Goal: Task Accomplishment & Management: Use online tool/utility

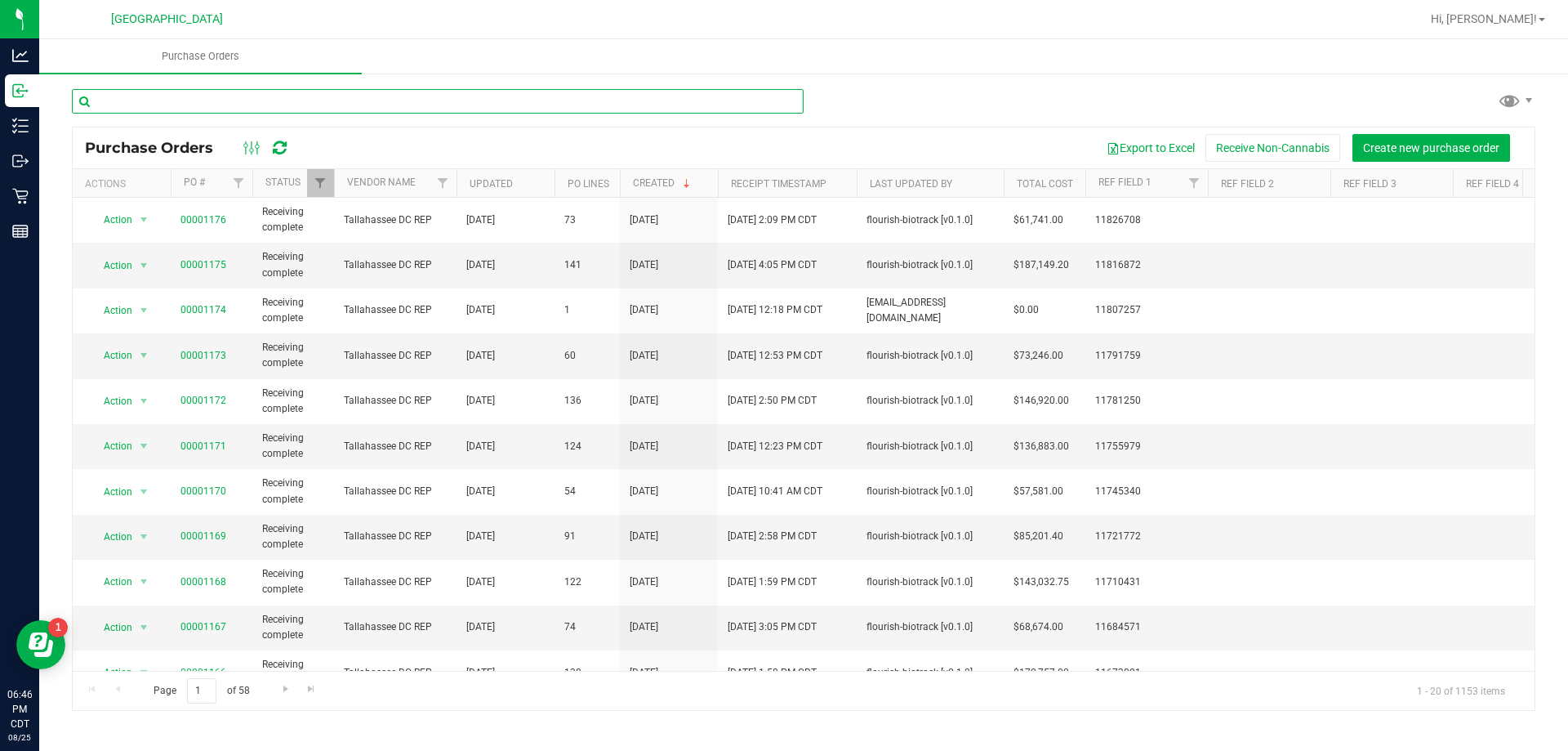
click at [176, 101] on input "text" at bounding box center [437, 101] width 732 height 25
type input "pkt"
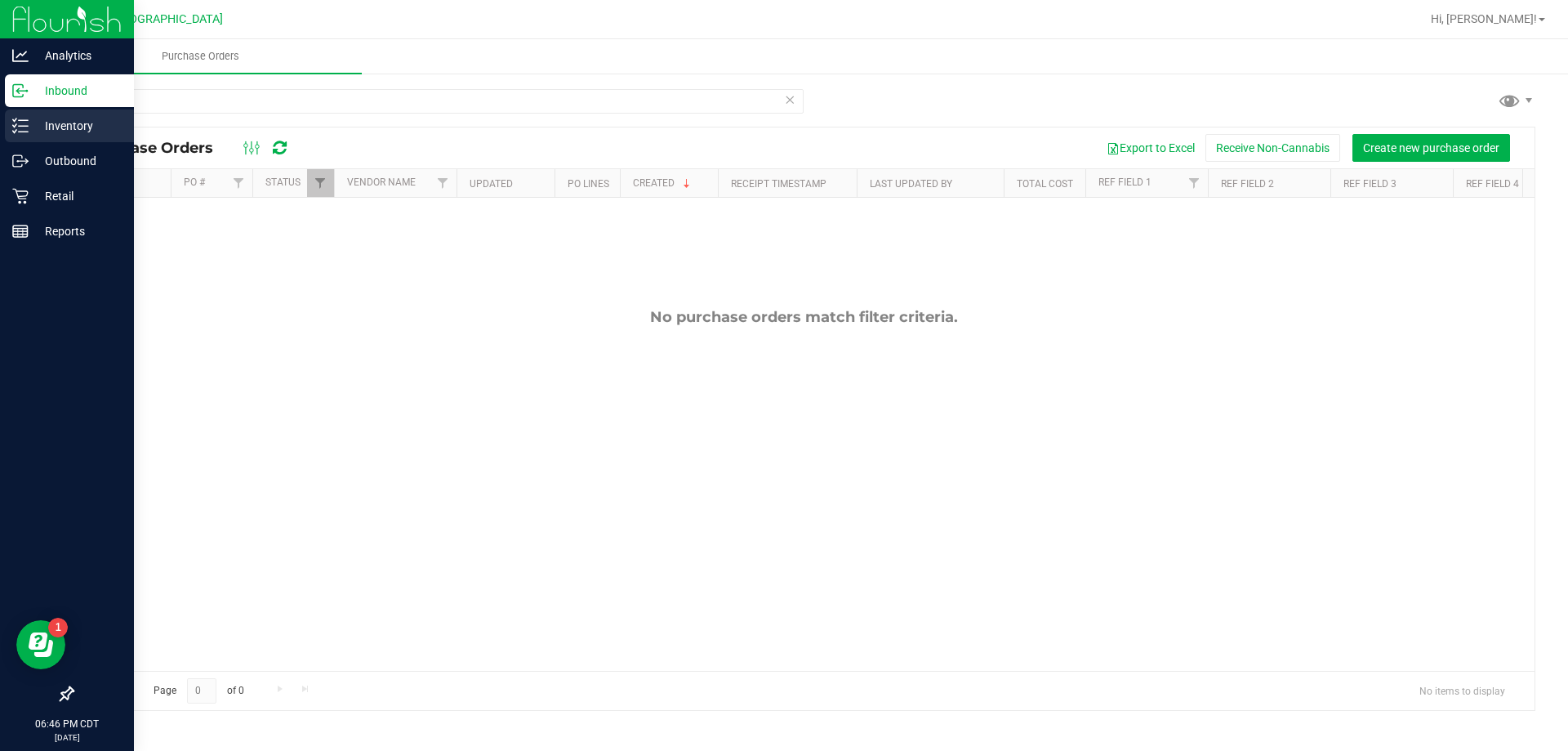
click at [28, 120] on line at bounding box center [23, 120] width 9 height 0
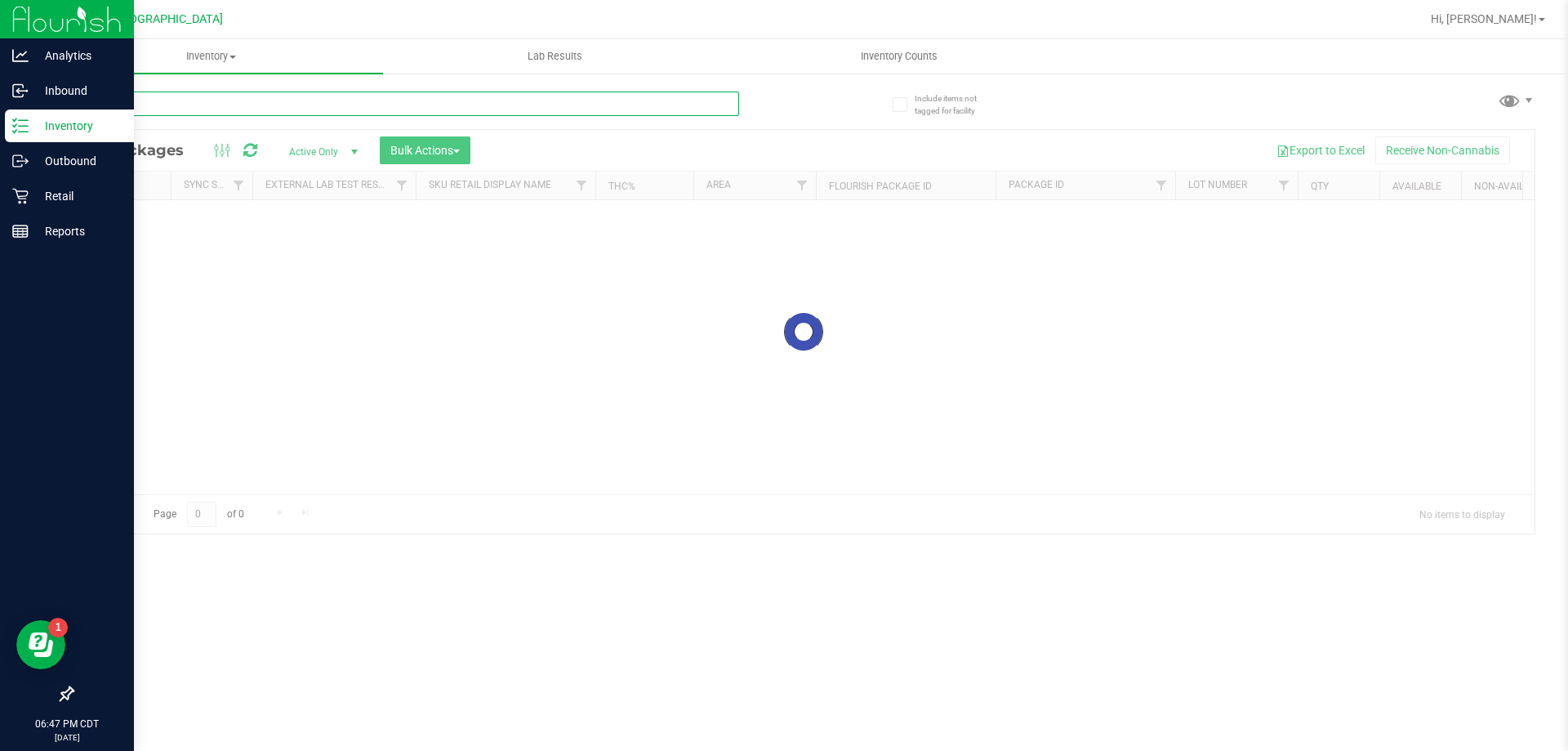
click at [155, 103] on input "text" at bounding box center [405, 103] width 667 height 25
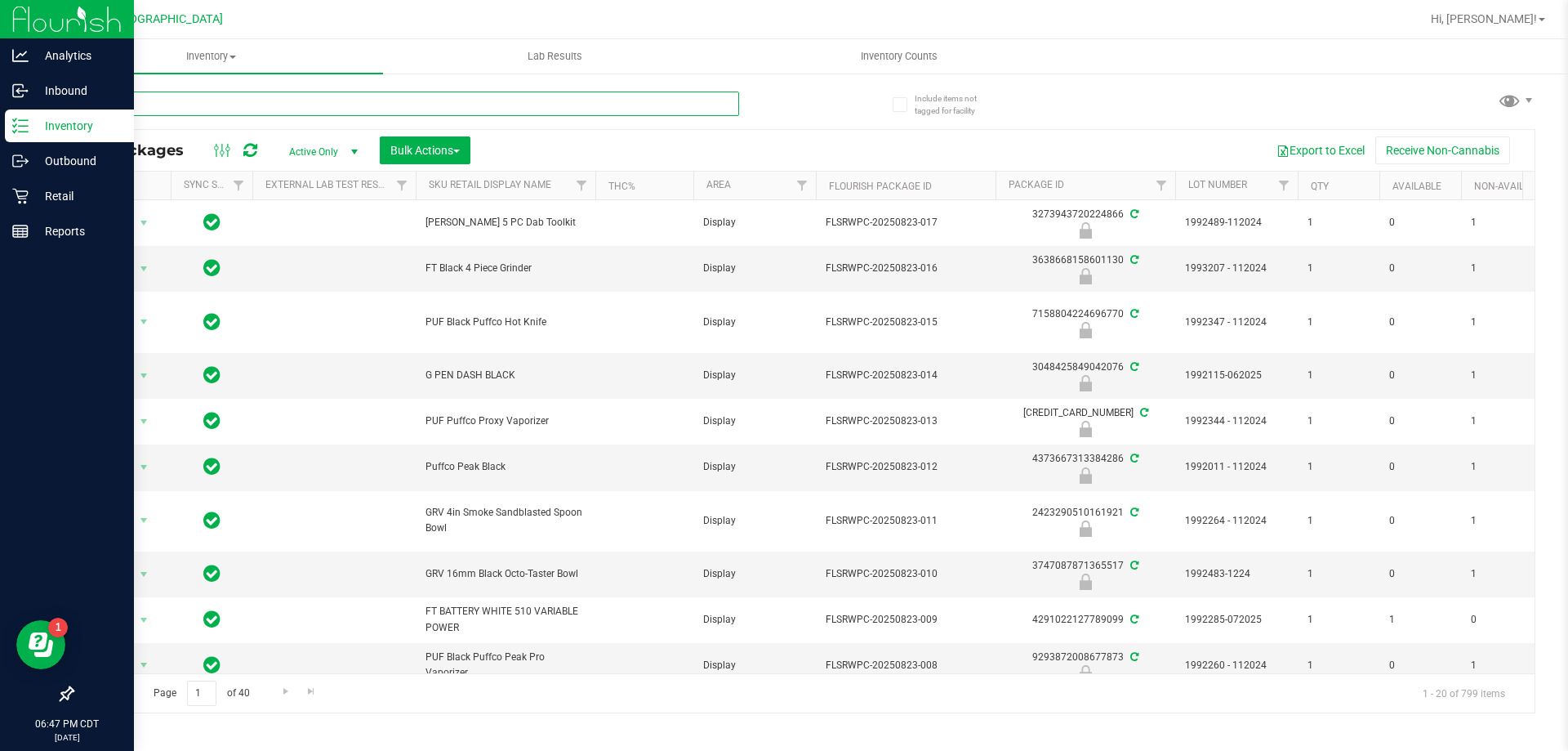
type input "pkt"
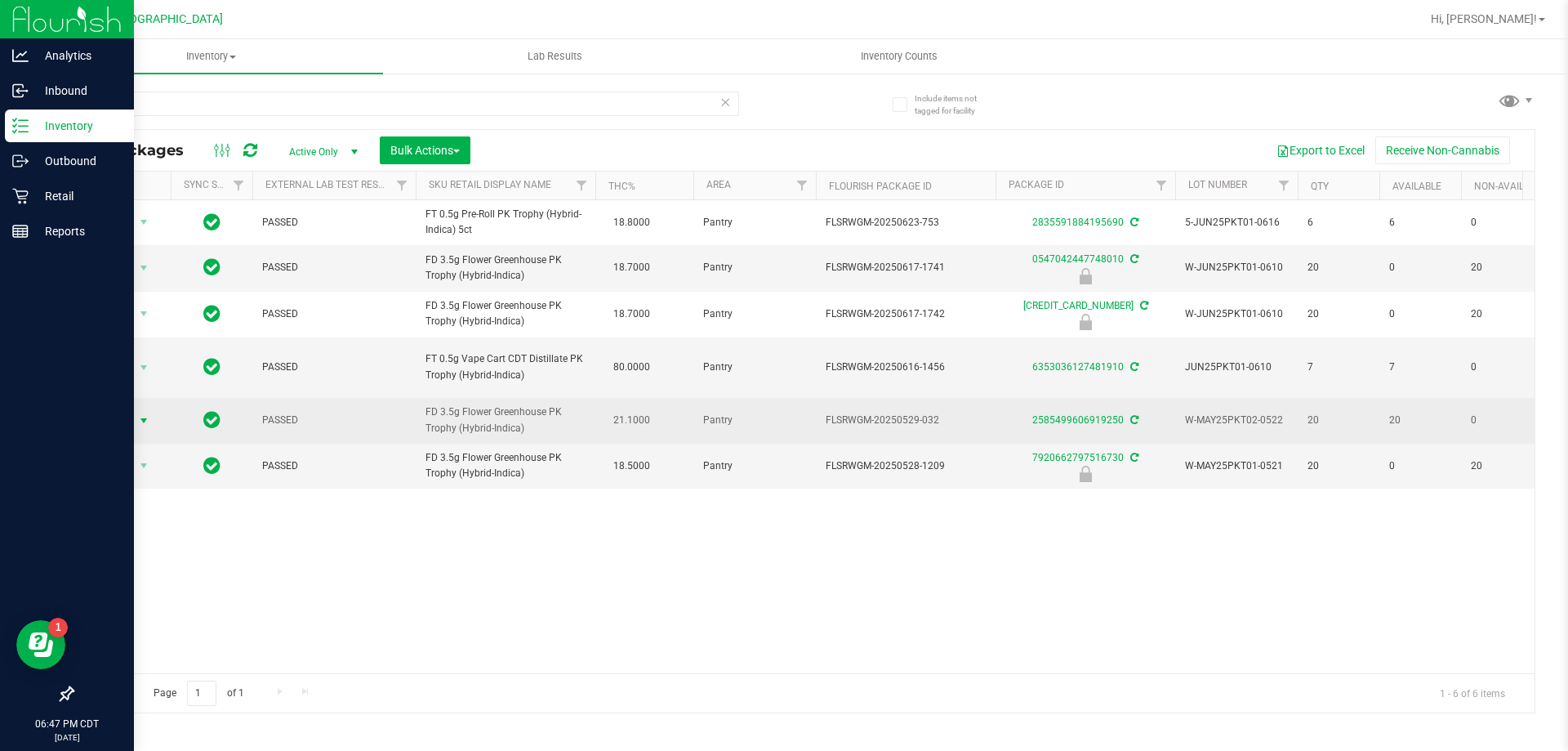
click at [153, 426] on span "select" at bounding box center [144, 420] width 20 height 23
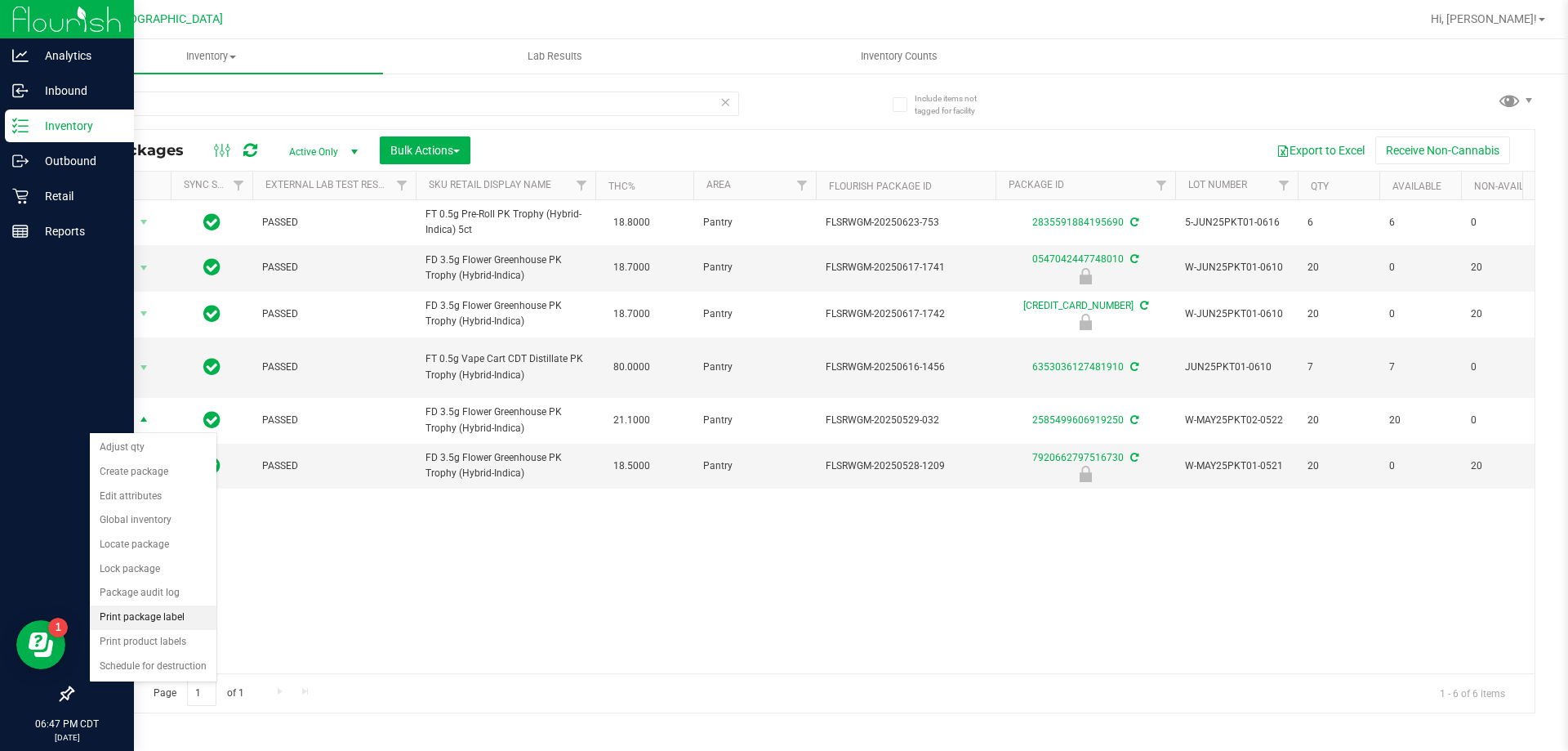
click at [157, 622] on li "Print package label" at bounding box center [153, 617] width 127 height 25
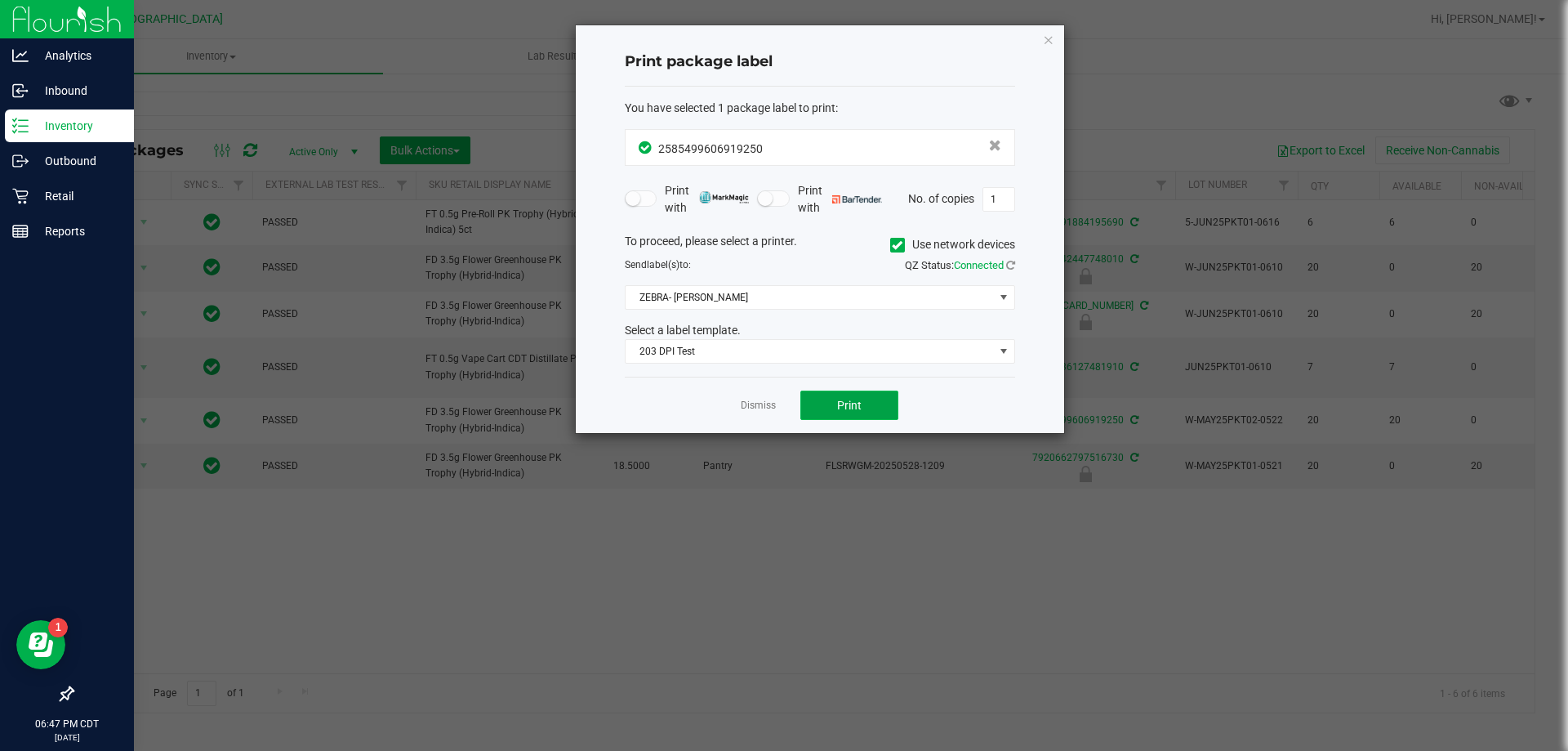
click at [863, 410] on button "Print" at bounding box center [849, 405] width 98 height 30
click at [1052, 42] on icon "button" at bounding box center [1048, 39] width 11 height 20
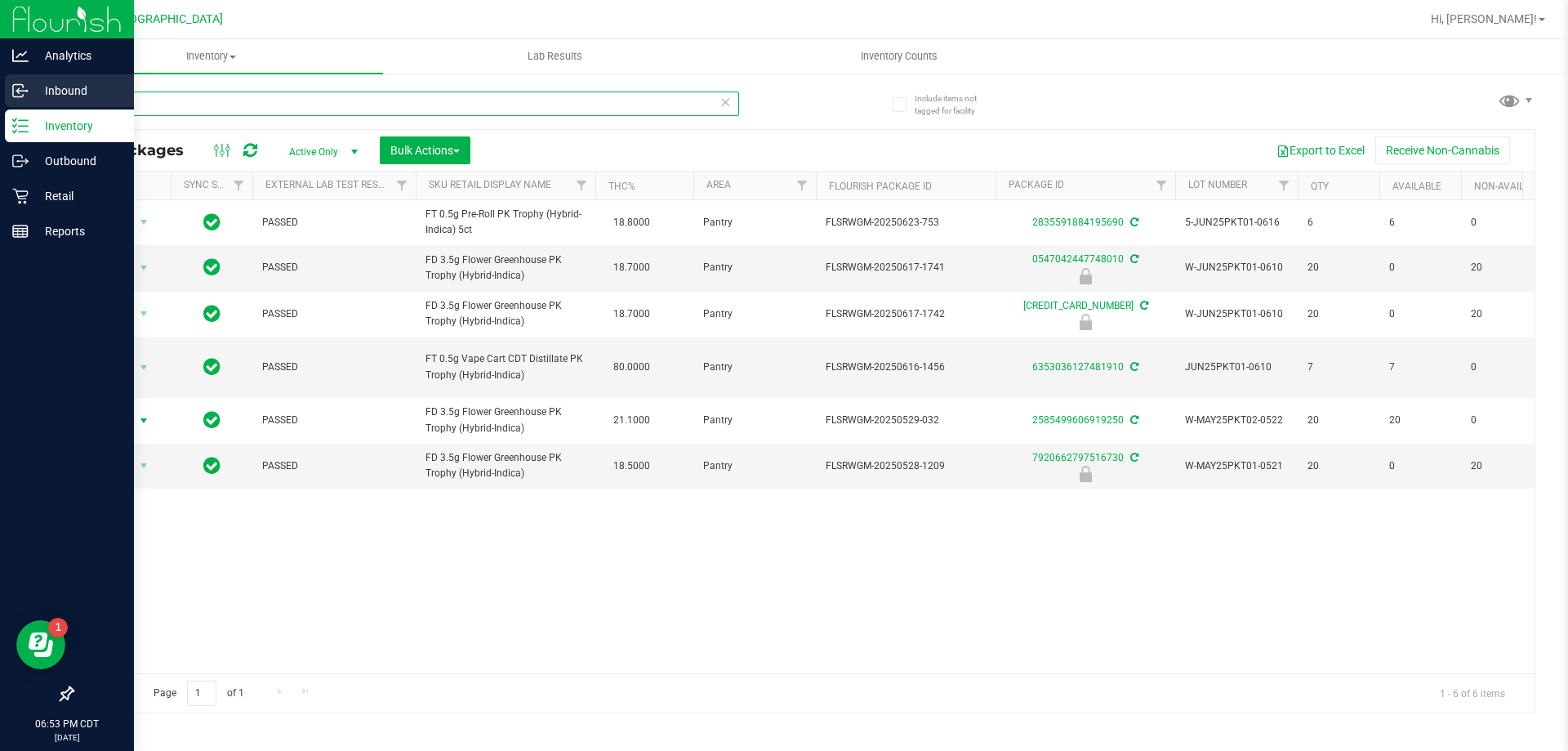
drag, startPoint x: 209, startPoint y: 104, endPoint x: 0, endPoint y: 83, distance: 210.1
click at [0, 90] on div "Analytics Inbound Inventory Outbound Retail Reports 06:53 PM CDT [DATE] 08/25 […" at bounding box center [784, 375] width 1568 height 751
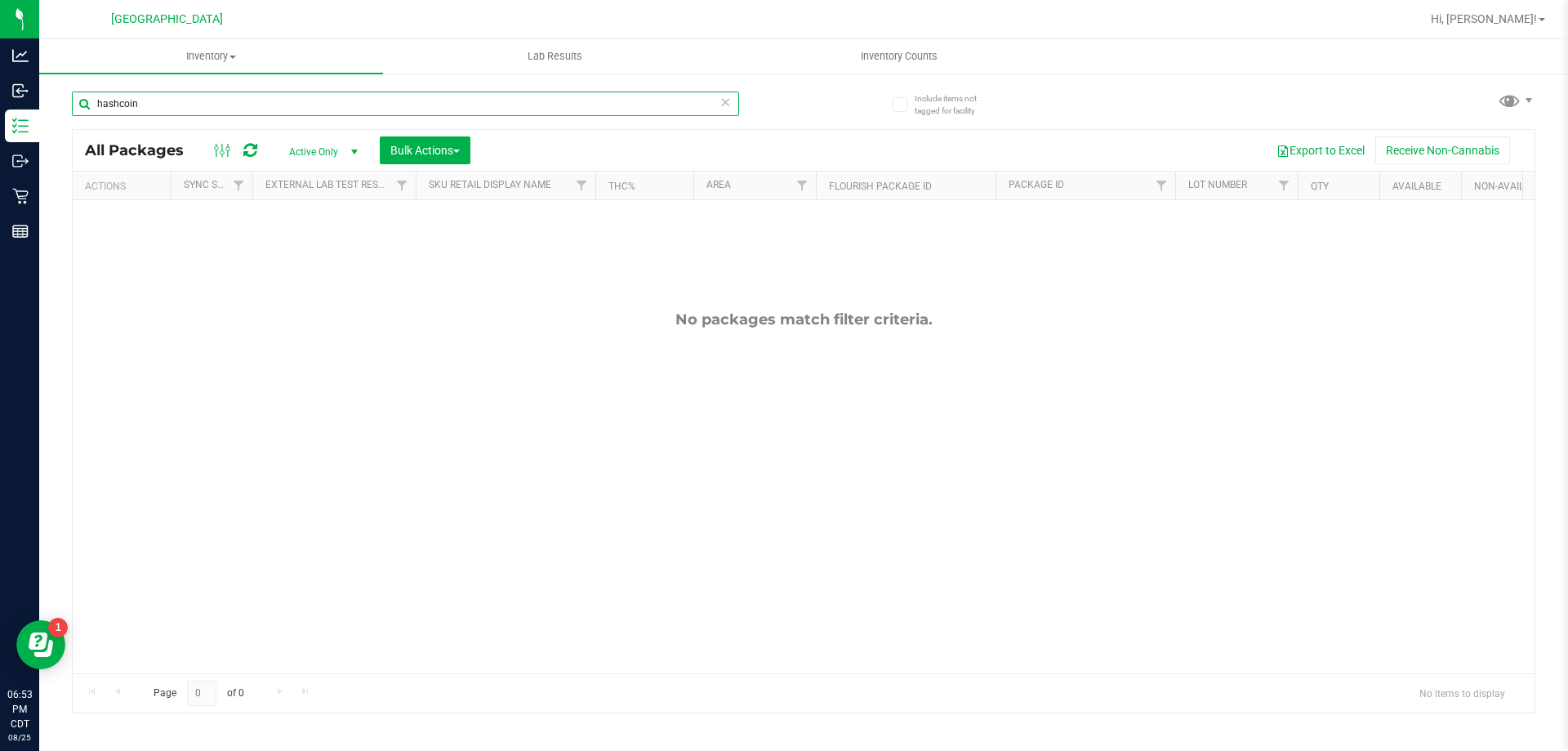
click at [154, 103] on input "hashcoin" at bounding box center [405, 103] width 667 height 25
type input "hash"
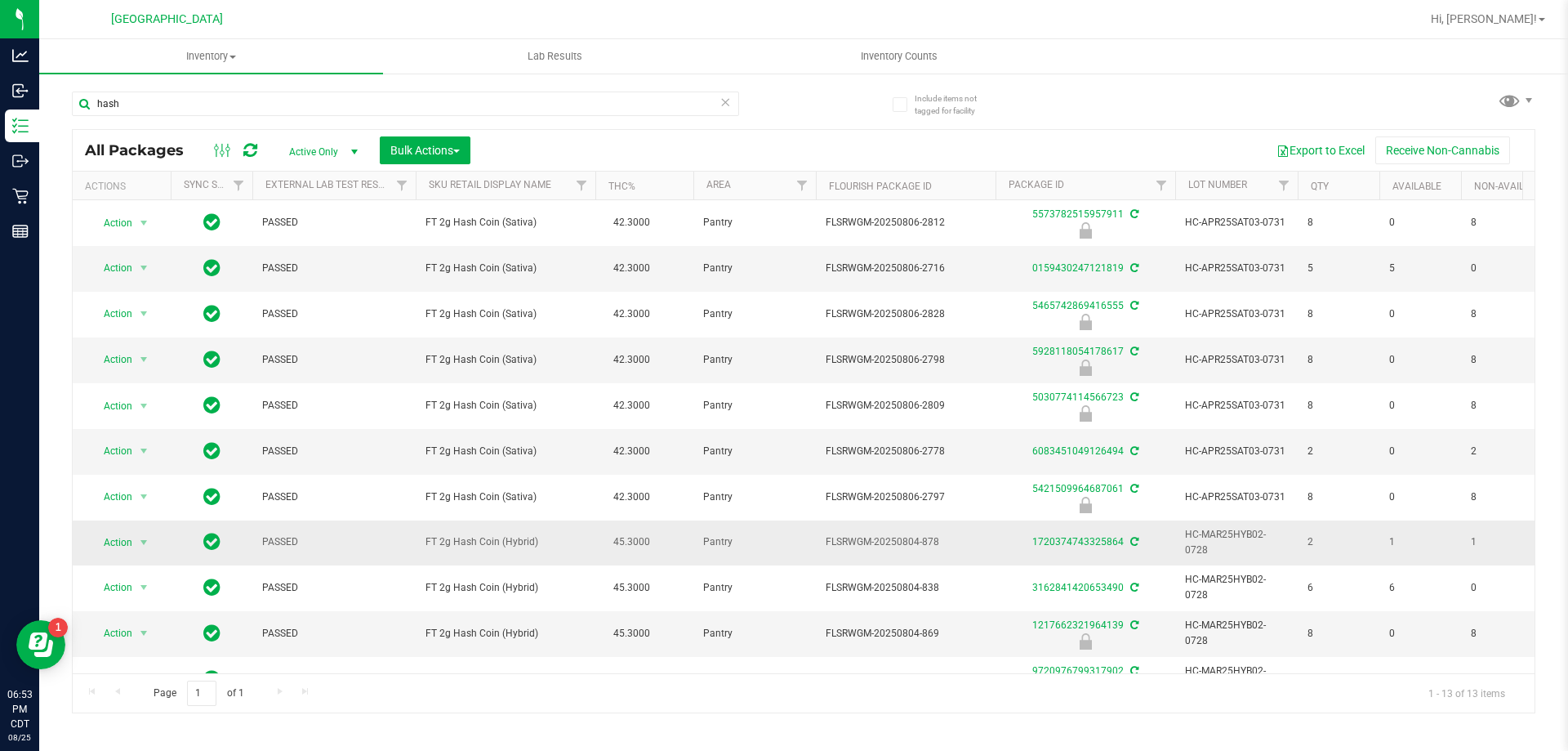
drag, startPoint x: 544, startPoint y: 521, endPoint x: 432, endPoint y: 522, distance: 112.0
click at [429, 534] on span "FT 2g Hash Coin (Hybrid)" at bounding box center [505, 542] width 160 height 15
copy span "T 2g Hash Coin (Hybrid)"
drag, startPoint x: 167, startPoint y: 104, endPoint x: 81, endPoint y: 104, distance: 86.0
click at [82, 104] on input "hash" at bounding box center [405, 103] width 667 height 25
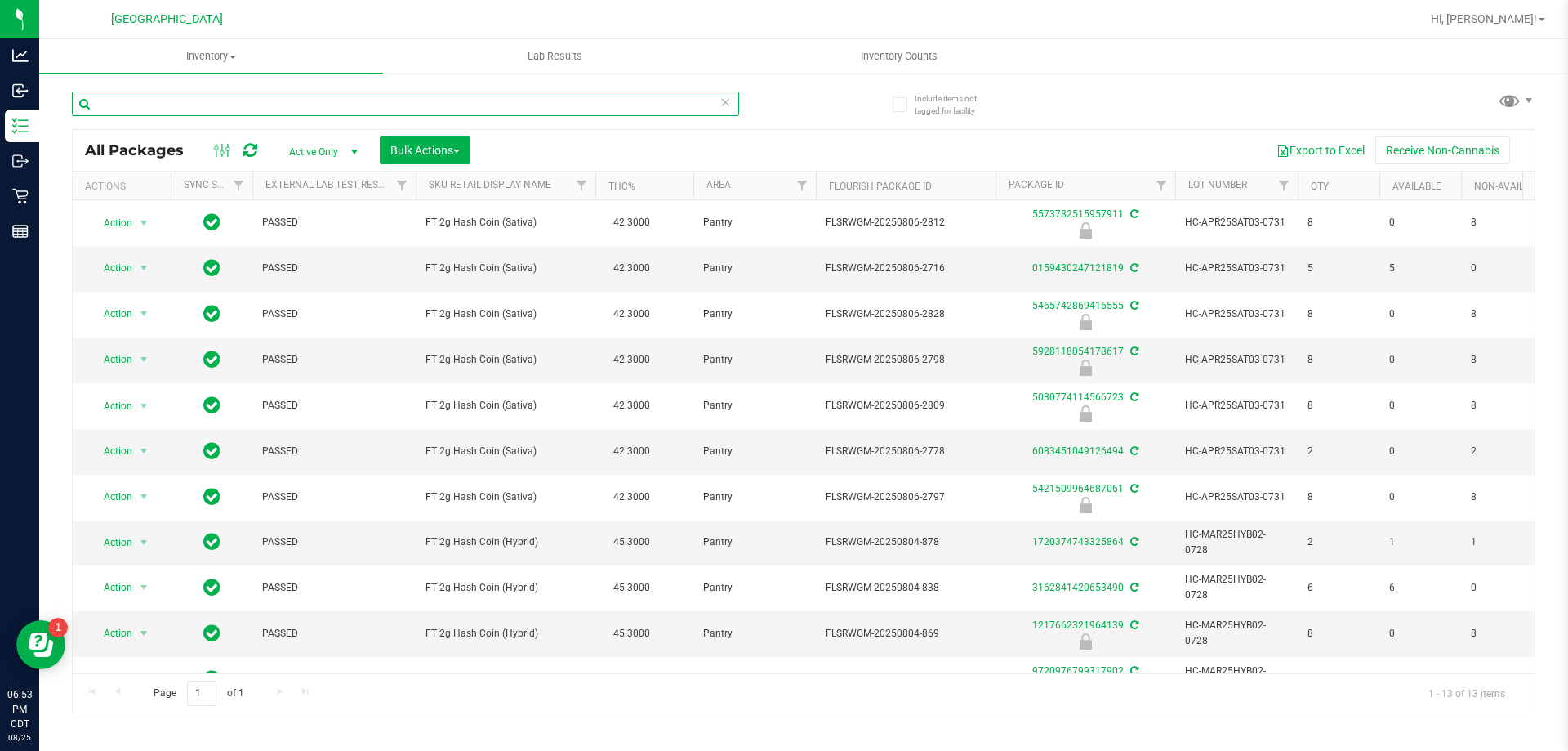
paste input "T 2g Hash Coin (Hybrid)"
type input "T 2g Hash Coin (Hybrid)"
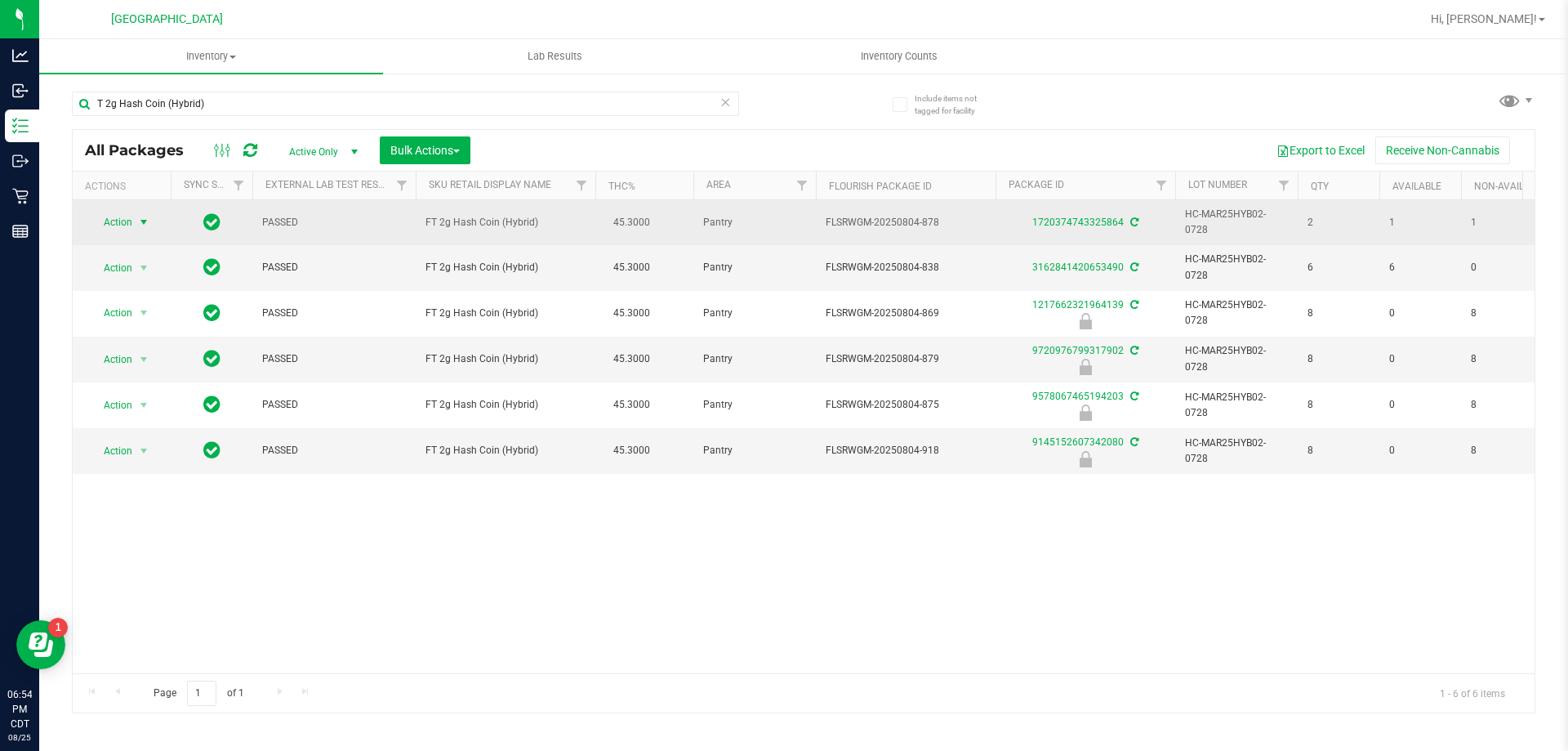
click at [131, 215] on span "Action" at bounding box center [111, 222] width 44 height 23
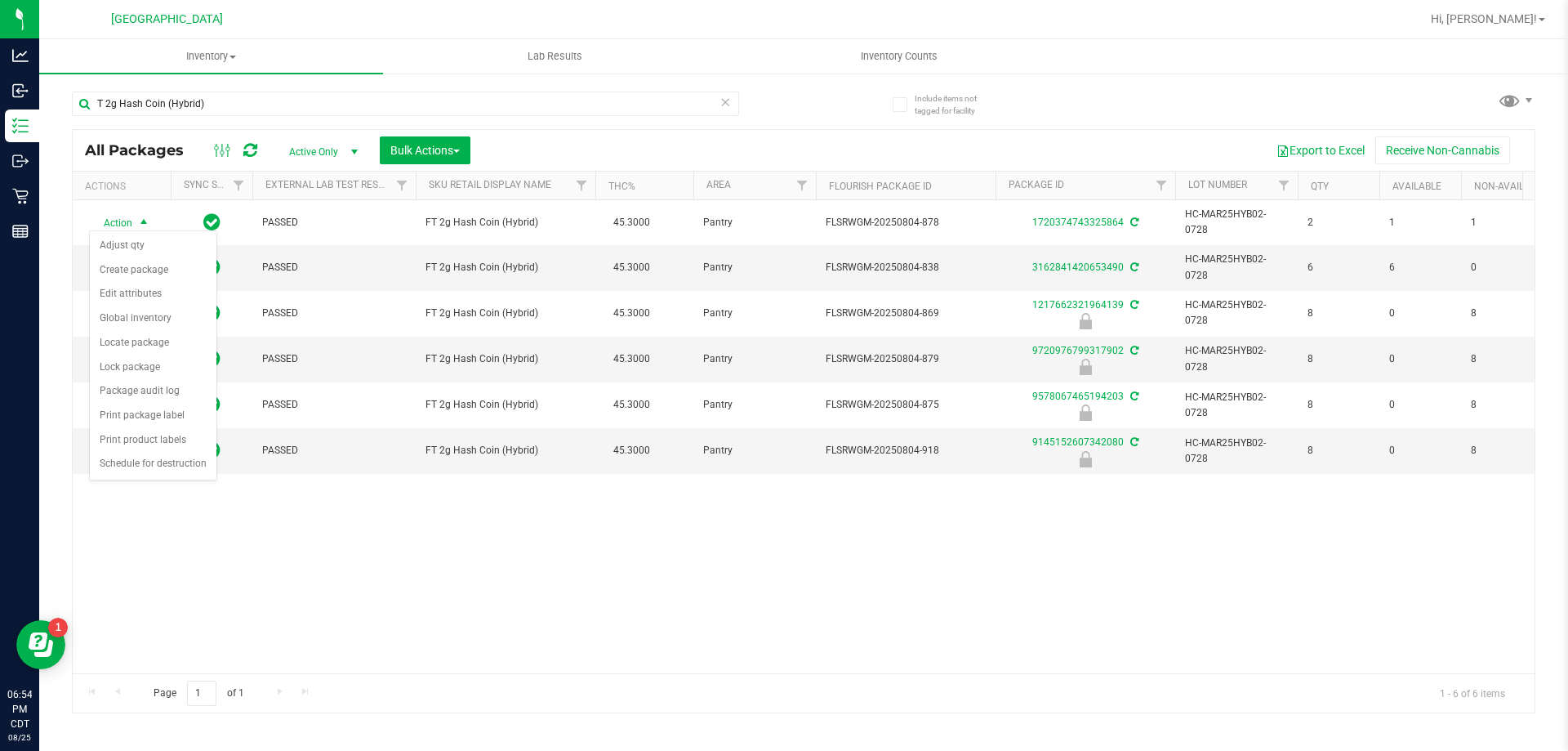
drag, startPoint x: 785, startPoint y: 568, endPoint x: 283, endPoint y: 338, distance: 552.2
click at [785, 567] on div "Action Action Adjust qty Create package Edit attributes Global inventory Locate…" at bounding box center [803, 436] width 1461 height 473
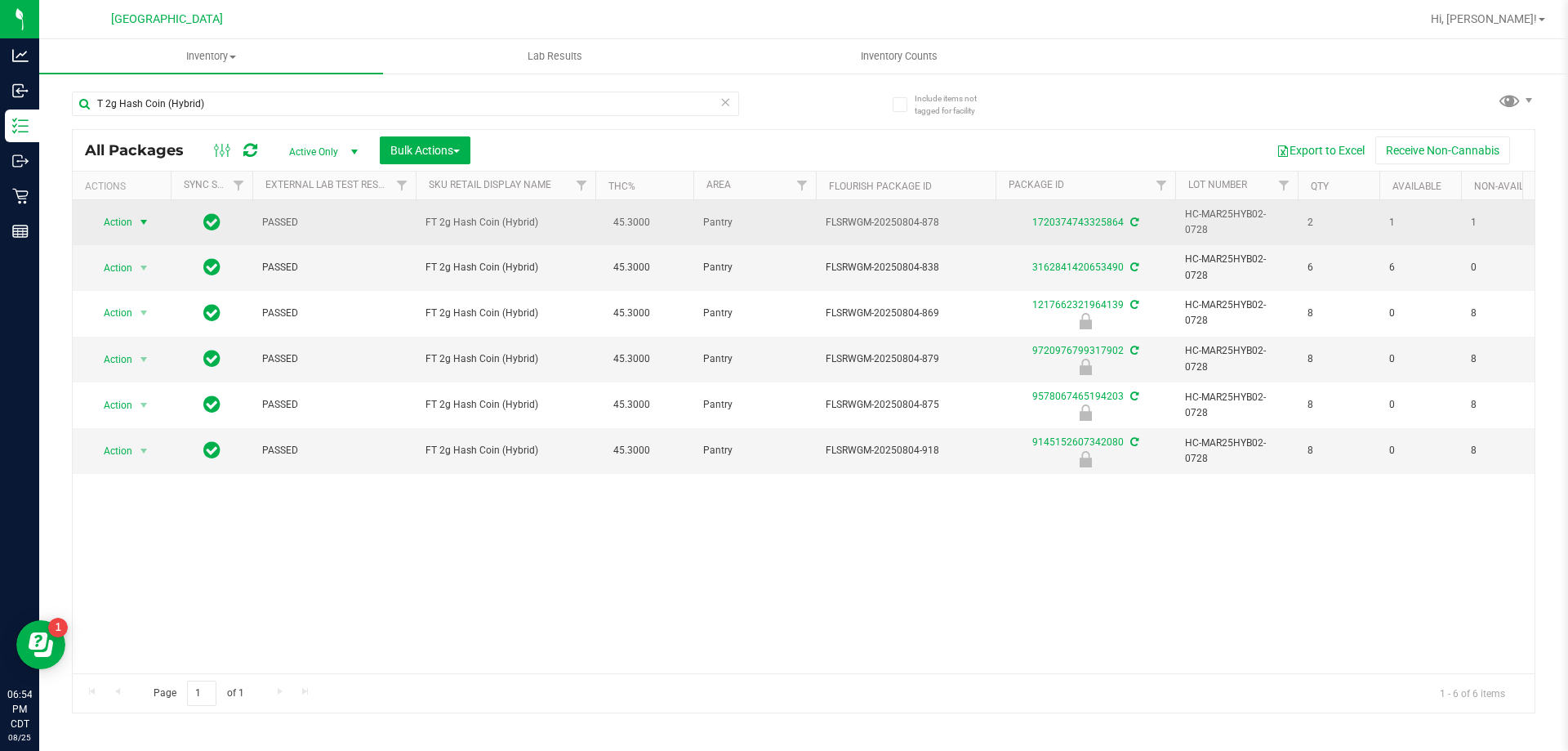
click at [135, 218] on span "select" at bounding box center [144, 222] width 20 height 23
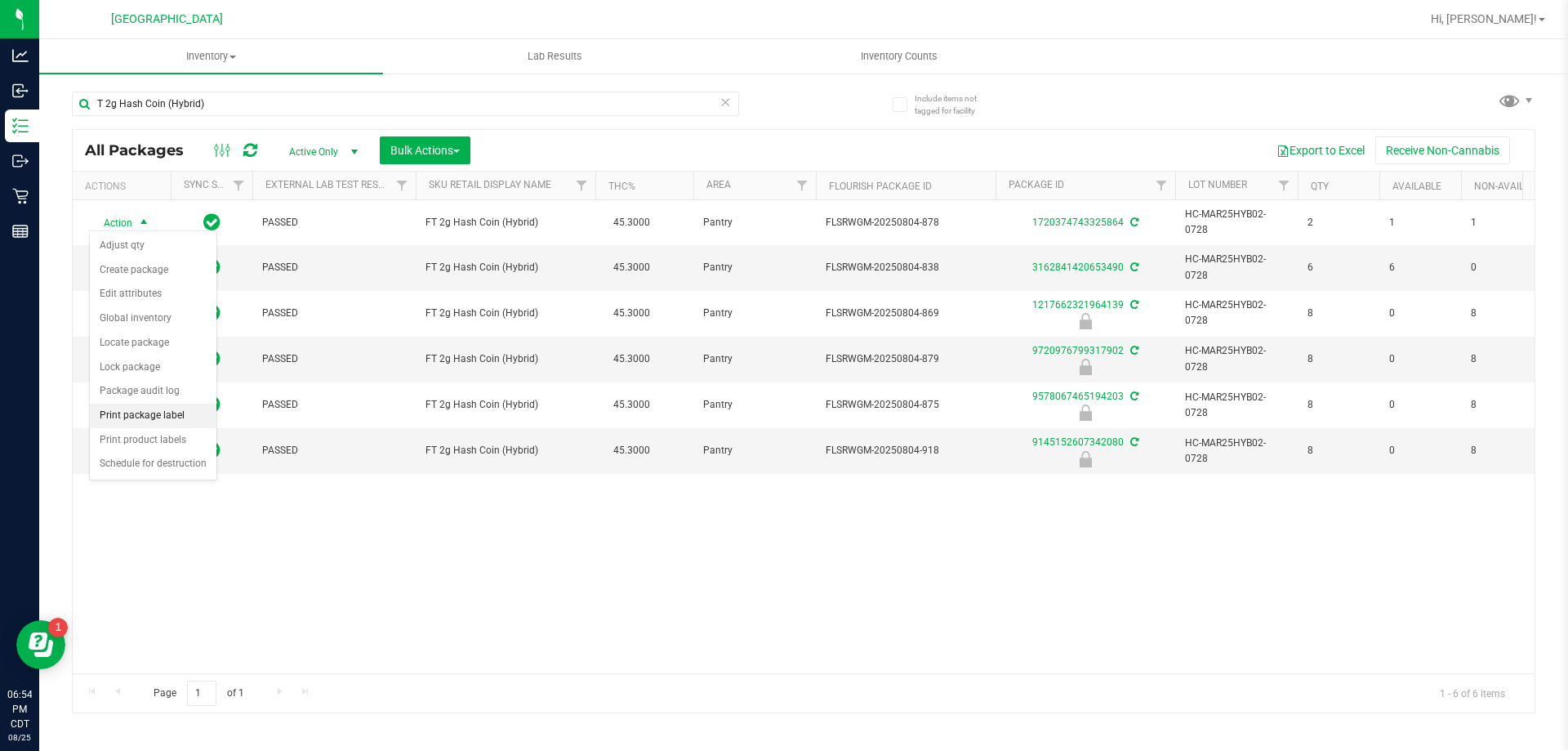
click at [173, 422] on li "Print package label" at bounding box center [153, 415] width 127 height 25
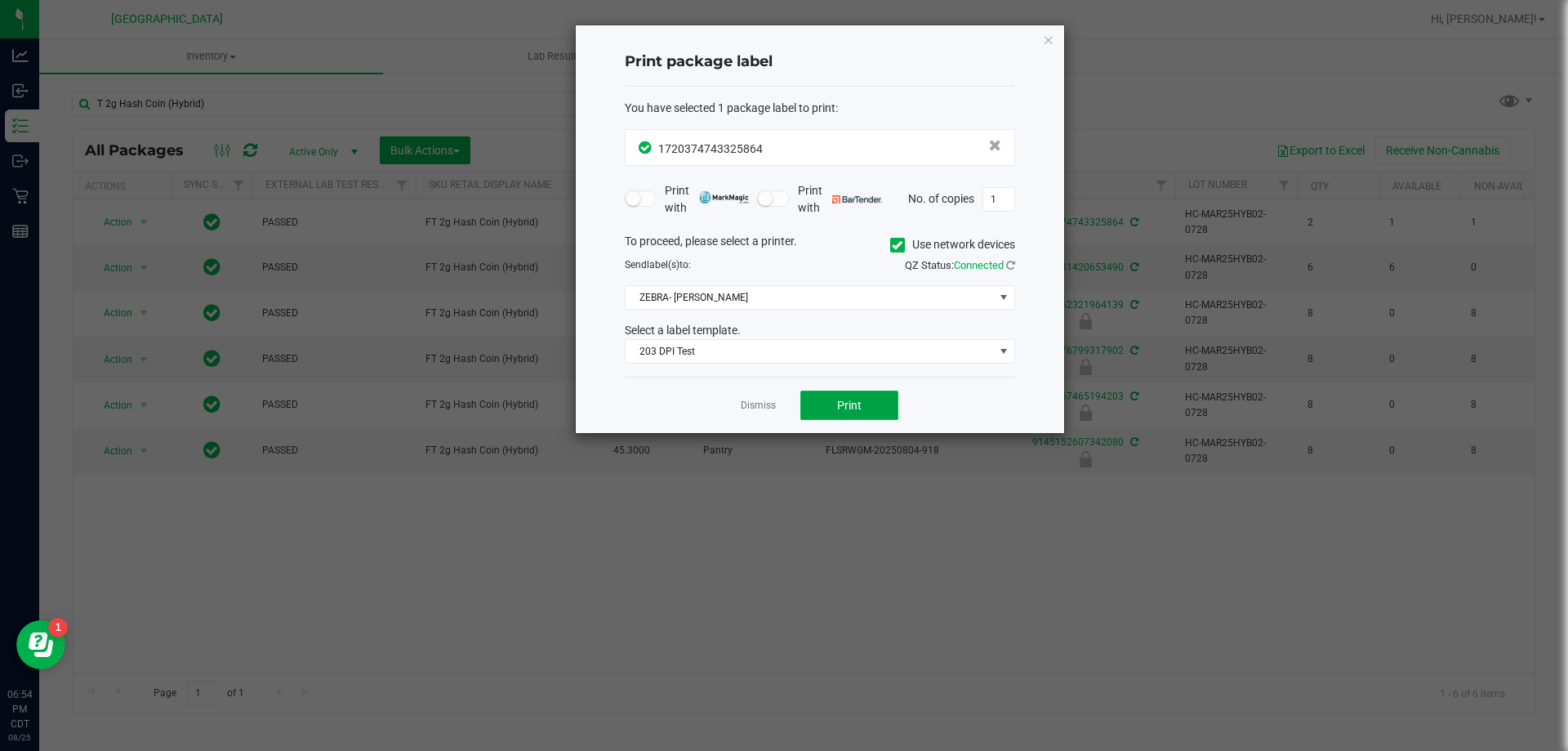
click at [859, 393] on button "Print" at bounding box center [849, 405] width 98 height 30
click at [1054, 42] on div "Print package label You have selected 1 package label to print : 17203747433258…" at bounding box center [820, 229] width 488 height 407
click at [1052, 42] on icon "button" at bounding box center [1048, 39] width 11 height 20
